Goal: Information Seeking & Learning: Learn about a topic

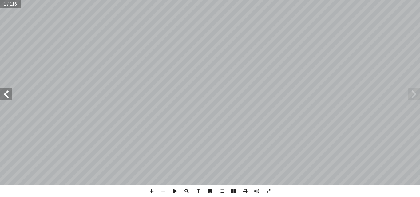
click at [8, 94] on div "العلوم والحياة [PERSON_NAME] أ ا ّ فريق الـت بو هلال أ . سناء � أ � ) ً قا ّ لب…" at bounding box center [210, 93] width 420 height 186
click at [8, 94] on span at bounding box center [6, 94] width 12 height 12
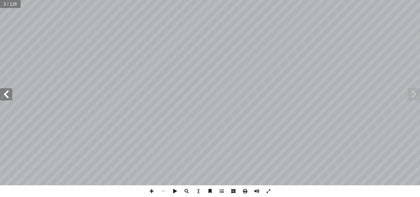
click at [8, 94] on span at bounding box center [6, 94] width 12 height 12
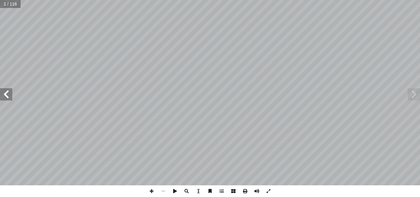
click at [8, 94] on span at bounding box center [6, 94] width 12 height 12
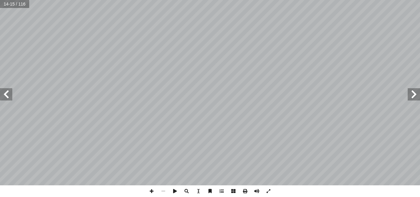
click at [8, 94] on span at bounding box center [6, 94] width 12 height 12
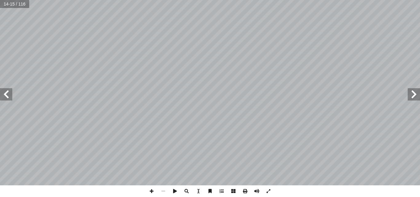
click at [8, 94] on span at bounding box center [6, 94] width 12 height 12
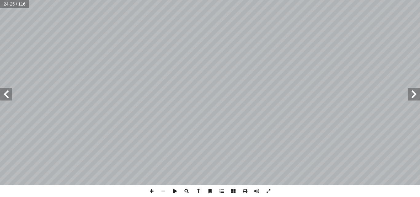
click at [8, 94] on span at bounding box center [6, 94] width 12 height 12
click at [414, 99] on span at bounding box center [414, 94] width 12 height 12
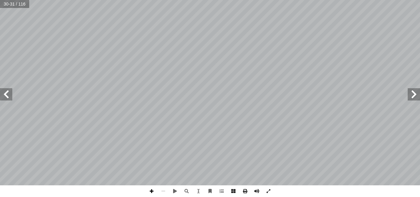
click at [150, 190] on span at bounding box center [152, 192] width 12 height 12
click at [162, 190] on span at bounding box center [164, 192] width 12 height 12
click at [5, 98] on span at bounding box center [6, 94] width 12 height 12
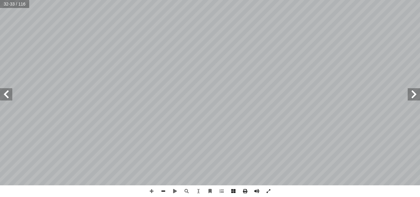
click at [164, 191] on span at bounding box center [164, 192] width 12 height 12
click at [8, 97] on span at bounding box center [6, 94] width 12 height 12
click at [413, 86] on div "6 ٨ ائعة ّ استخدامات بعض العناصر الش :) 5 نشاط ( جيب: أ تية و� آ ل� � ور ّ لص �…" at bounding box center [210, 93] width 420 height 186
click at [413, 91] on div "6 ٨ ائعة ّ استخدامات بعض العناصر الش :) 5 نشاط ( جيب: أ تية و� آ ل� � ور ّ لص �…" at bounding box center [210, 93] width 420 height 186
click at [413, 91] on span at bounding box center [414, 94] width 12 height 12
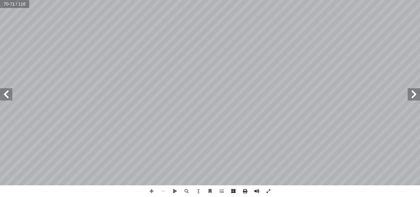
click at [413, 91] on span at bounding box center [414, 94] width 12 height 12
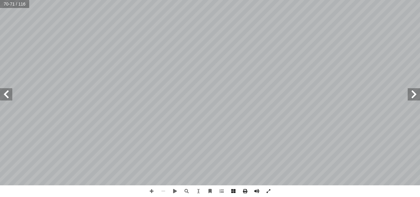
click at [413, 91] on span at bounding box center [414, 94] width 12 height 12
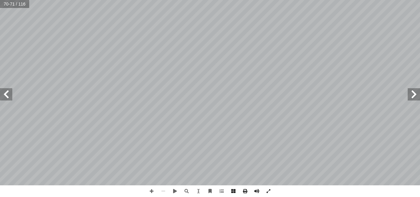
click at [413, 91] on span at bounding box center [414, 94] width 12 height 12
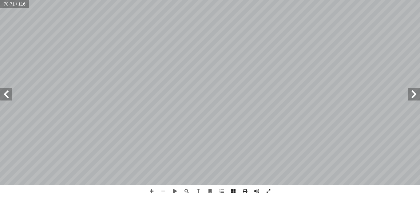
click at [413, 91] on span at bounding box center [414, 94] width 12 height 12
